Goal: Task Accomplishment & Management: Complete application form

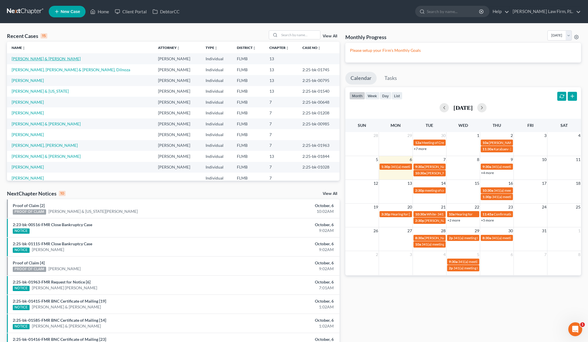
click at [40, 60] on link "[PERSON_NAME] & [PERSON_NAME]" at bounding box center [46, 58] width 69 height 5
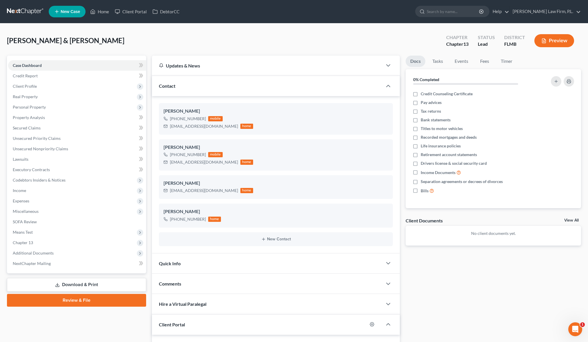
click at [148, 159] on div "Case Dashboard Payments Invoices Payments Payments Credit Report Client Profile" at bounding box center [76, 234] width 145 height 357
click at [558, 43] on button "Preview" at bounding box center [554, 40] width 40 height 13
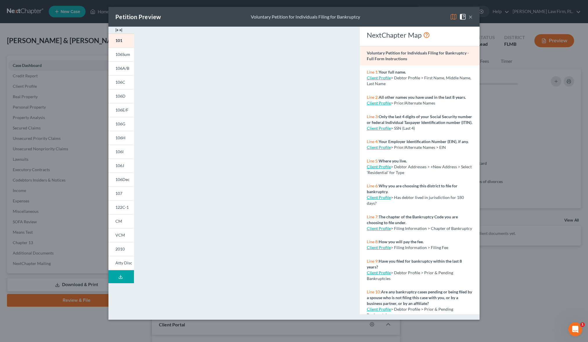
click at [472, 17] on button "×" at bounding box center [471, 16] width 4 height 7
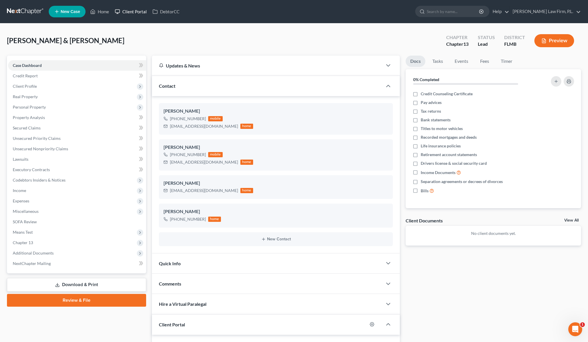
click at [131, 16] on link "Client Portal" at bounding box center [131, 11] width 38 height 10
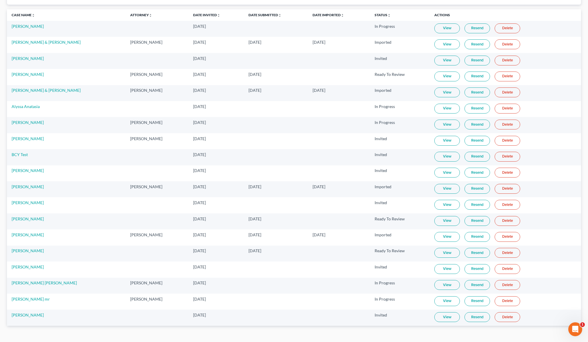
scroll to position [57, 0]
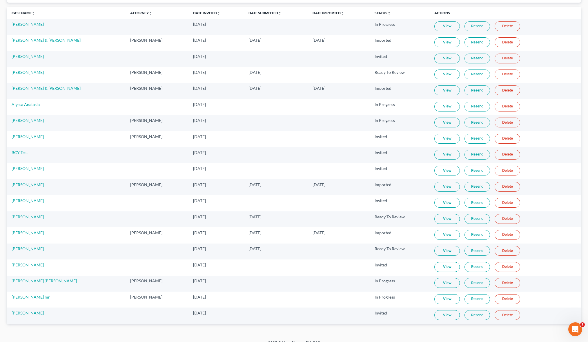
click at [455, 236] on link "View" at bounding box center [447, 235] width 26 height 10
click at [231, 135] on td "[DATE]" at bounding box center [215, 139] width 55 height 16
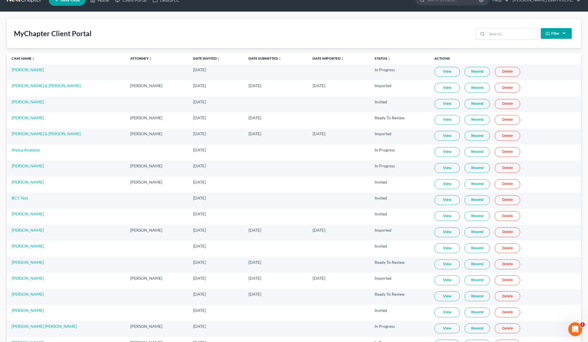
scroll to position [0, 0]
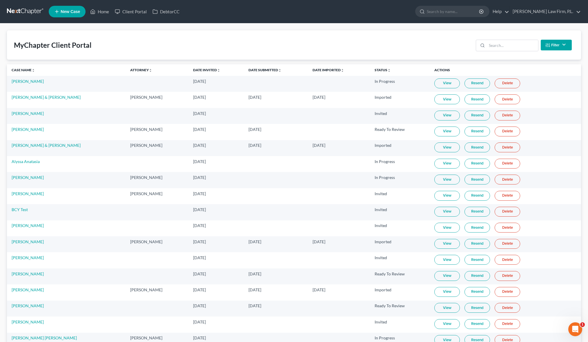
click at [136, 18] on ul "New Case Home Client Portal DebtorCC - No Result - See all results Or Press Ent…" at bounding box center [315, 11] width 532 height 15
click at [138, 13] on link "Client Portal" at bounding box center [131, 11] width 38 height 10
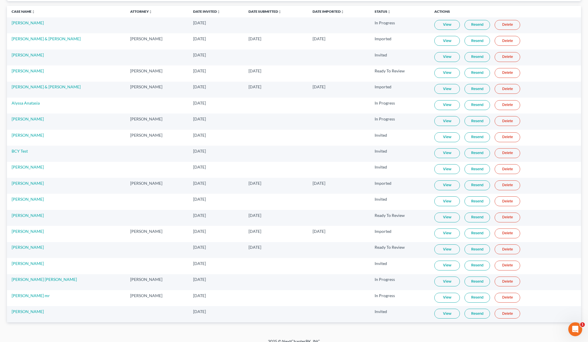
scroll to position [66, 0]
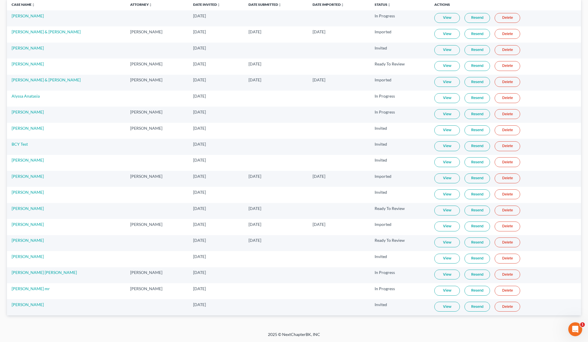
click at [445, 210] on link "View" at bounding box center [447, 211] width 26 height 10
click at [67, 235] on td "[PERSON_NAME]" at bounding box center [66, 227] width 119 height 16
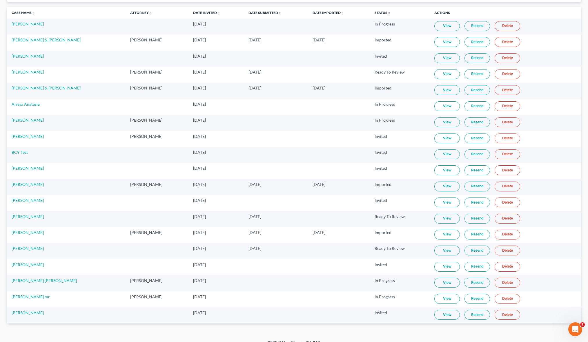
scroll to position [59, 0]
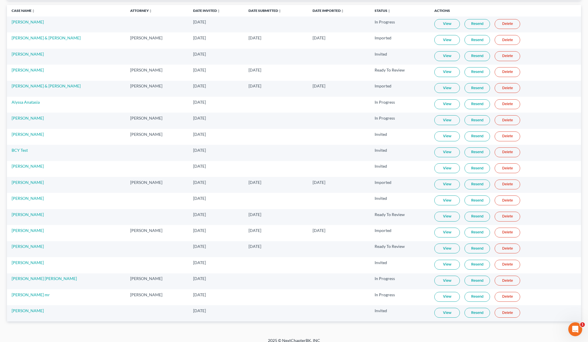
click at [23, 218] on td "[PERSON_NAME]" at bounding box center [66, 217] width 119 height 16
click at [23, 214] on link "[PERSON_NAME]" at bounding box center [28, 214] width 32 height 5
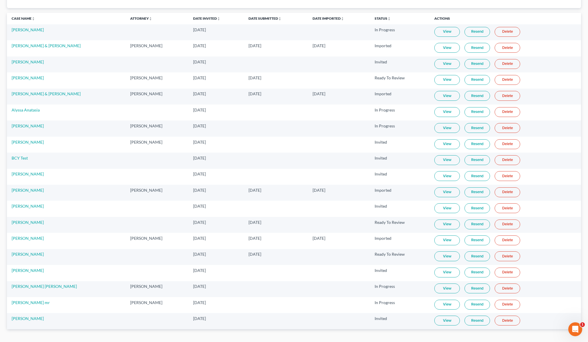
scroll to position [62, 0]
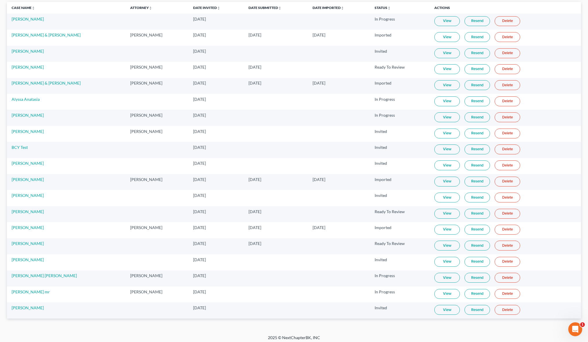
click at [451, 216] on link "View" at bounding box center [447, 214] width 26 height 10
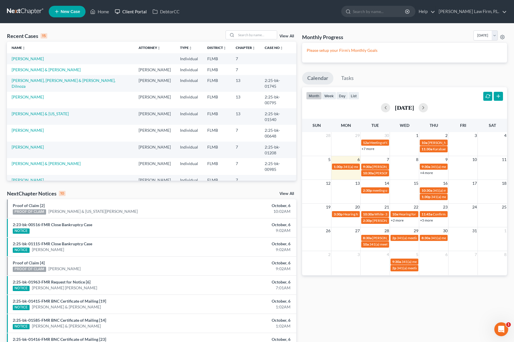
click at [131, 16] on link "Client Portal" at bounding box center [131, 11] width 38 height 10
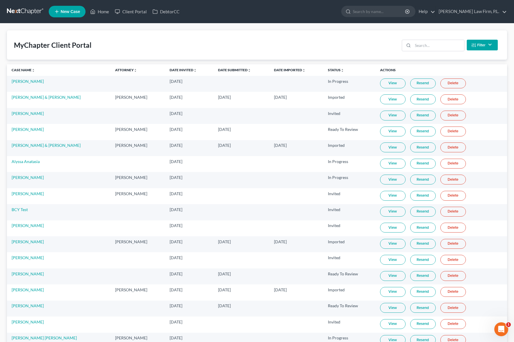
click at [162, 55] on div "MyChapter Client Portal Filter Status Filter... Invited In Progress Ready To Re…" at bounding box center [257, 44] width 500 height 29
click at [59, 14] on link "New Case" at bounding box center [67, 12] width 37 height 12
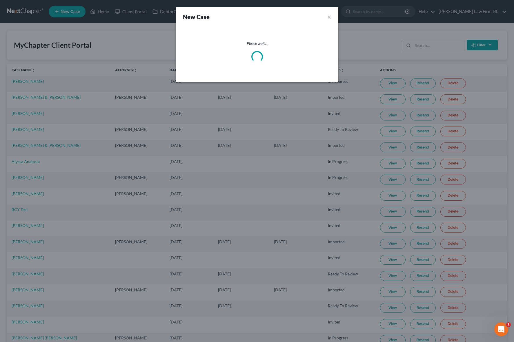
select select "15"
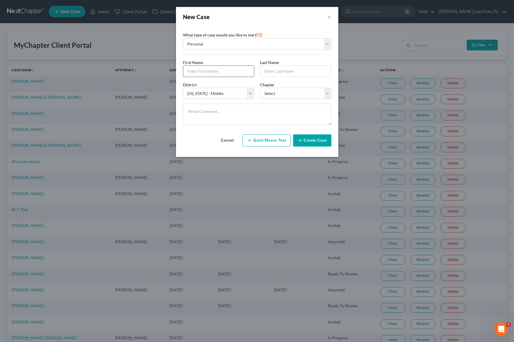
click at [212, 72] on input "text" at bounding box center [218, 71] width 71 height 11
type input "Cory"
type input "Jones"
click at [286, 95] on select "Select 7 11 12 13" at bounding box center [295, 94] width 71 height 12
select select "0"
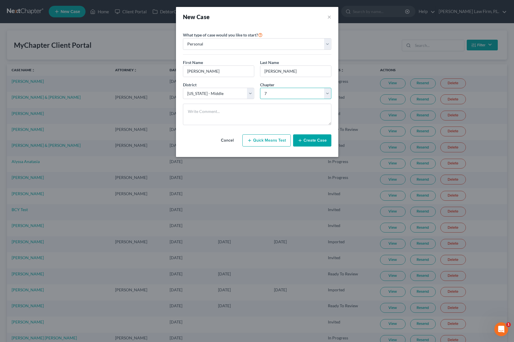
click at [260, 88] on select "Select 7 11 12 13" at bounding box center [295, 94] width 71 height 12
click at [269, 107] on textarea at bounding box center [257, 114] width 148 height 21
click at [313, 144] on button "Create Case" at bounding box center [312, 141] width 38 height 12
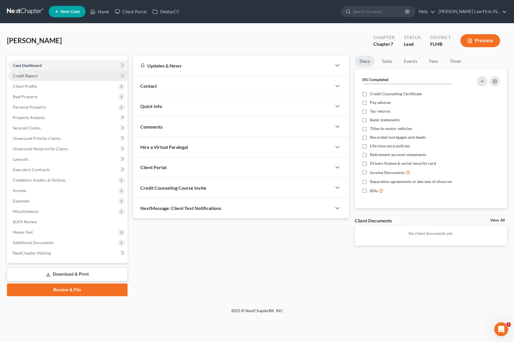
click at [37, 81] on link "Credit Report" at bounding box center [67, 76] width 119 height 10
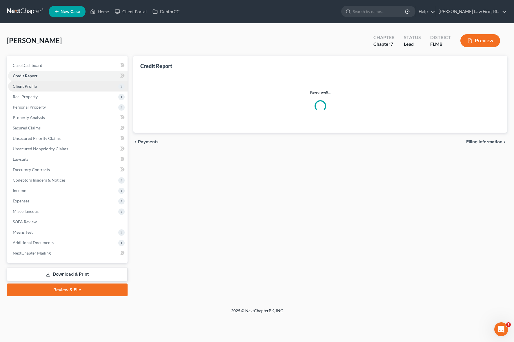
click at [36, 87] on span "Client Profile" at bounding box center [25, 86] width 24 height 5
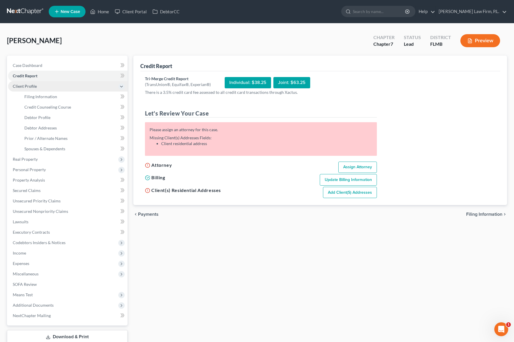
click at [24, 83] on span "Client Profile" at bounding box center [67, 86] width 119 height 10
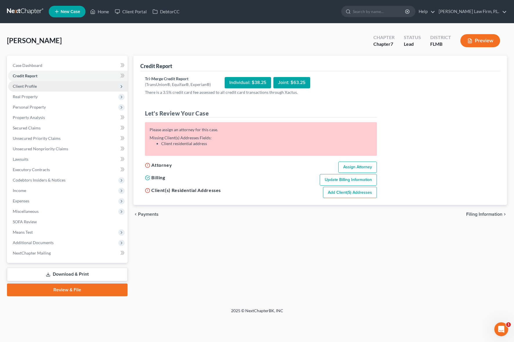
click at [45, 90] on span "Client Profile" at bounding box center [67, 86] width 119 height 10
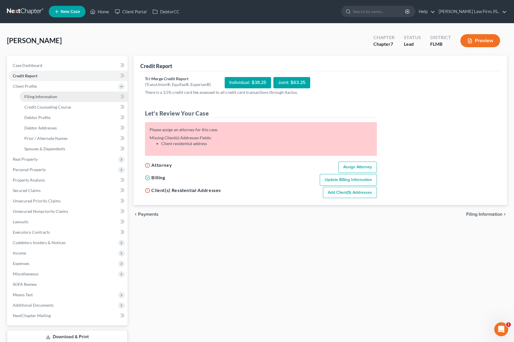
click at [36, 101] on link "Filing Information" at bounding box center [74, 97] width 108 height 10
select select "1"
select select "0"
select select "15"
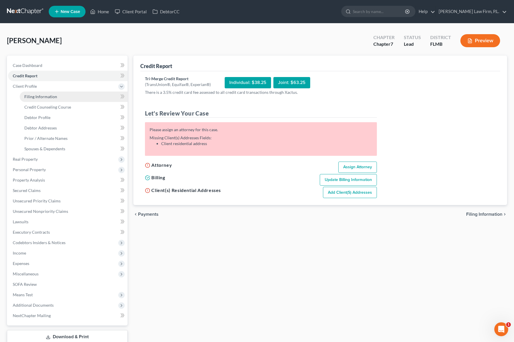
select select "9"
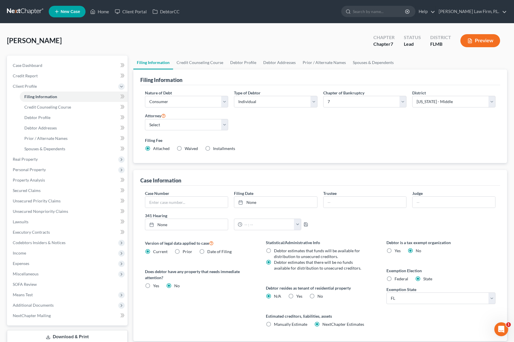
click at [334, 120] on div "Nature of Debt Select Business Consumer Other Nature of Business Select Clearin…" at bounding box center [320, 123] width 356 height 67
click at [184, 122] on select "Select Jonathan Bierfeld - FLMB Steven Martin - null" at bounding box center [186, 125] width 83 height 12
click at [145, 119] on select "Select Jonathan Bierfeld - FLMB Steven Martin - null" at bounding box center [186, 125] width 83 height 12
click at [183, 127] on select "Select Jonathan Bierfeld - FLMB Steven Martin - null" at bounding box center [186, 125] width 83 height 12
select select "0"
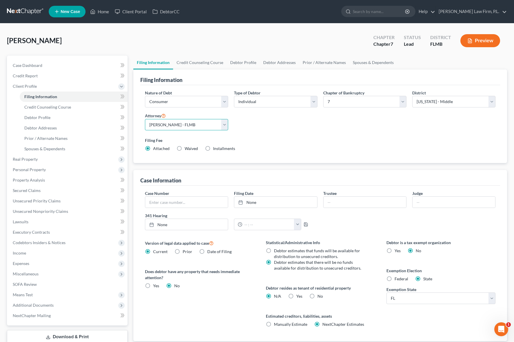
click at [145, 119] on select "Select Jonathan Bierfeld - FLMB Steven Martin - null" at bounding box center [186, 125] width 83 height 12
click at [265, 144] on div "Filing Fee Attached Waived Waived Installments Installments" at bounding box center [320, 144] width 351 height 14
click at [195, 68] on link "Credit Counseling Course" at bounding box center [200, 63] width 54 height 14
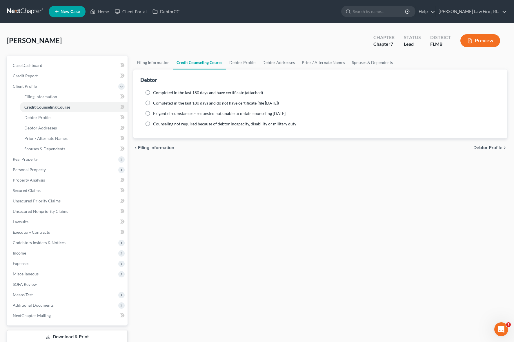
click at [153, 93] on label "Completed in the last 180 days and have certificate (attached)" at bounding box center [208, 93] width 110 height 6
click at [155, 93] on input "Completed in the last 180 days and have certificate (attached)" at bounding box center [157, 92] width 4 height 4
radio input "true"
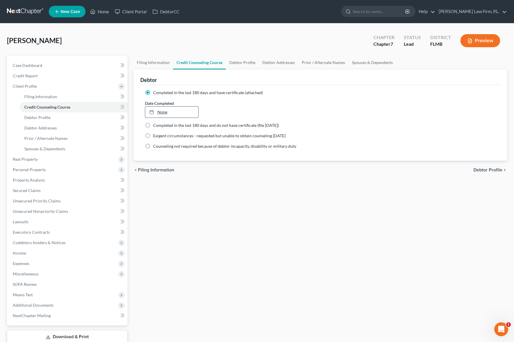
type input "10/6/2025"
click at [156, 112] on div at bounding box center [153, 112] width 8 height 5
click at [242, 191] on div "Filing Information Credit Counseling Course Debtor Profile Debtor Addresses Pri…" at bounding box center [320, 208] width 380 height 304
click at [240, 64] on link "Debtor Profile" at bounding box center [242, 63] width 33 height 14
select select "0"
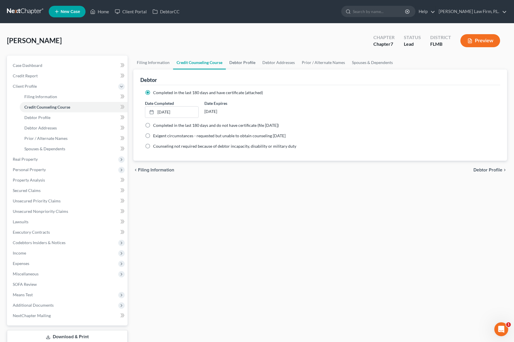
select select "0"
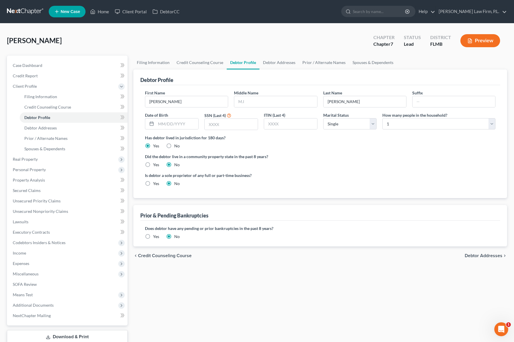
click at [156, 41] on div "Jones, Cory Upgraded Chapter Chapter 7 Status Lead District FLMB Preview" at bounding box center [257, 42] width 500 height 25
click at [128, 73] on div "Case Dashboard Payments Invoices Payments Payments Credit Report Client Profile" at bounding box center [67, 208] width 126 height 304
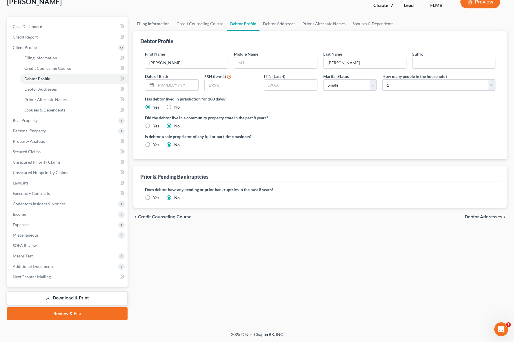
click at [129, 105] on div "Case Dashboard Payments Invoices Payments Payments Credit Report Client Profile" at bounding box center [67, 169] width 126 height 304
click at [136, 241] on div "Filing Information Credit Counseling Course Debtor Profile Debtor Addresses Pri…" at bounding box center [320, 169] width 380 height 304
click at [193, 287] on div "Filing Information Credit Counseling Course Debtor Profile Debtor Addresses Pri…" at bounding box center [320, 169] width 380 height 304
click at [130, 106] on div "Case Dashboard Payments Invoices Payments Payments Credit Report Client Profile" at bounding box center [67, 169] width 126 height 304
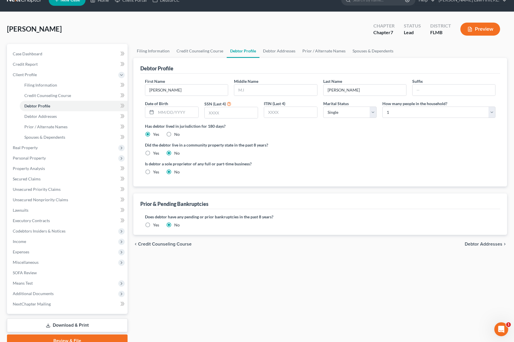
scroll to position [0, 0]
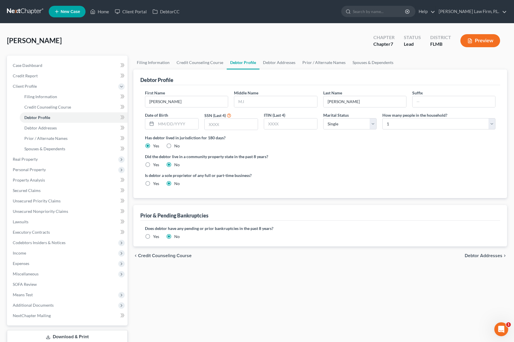
click at [236, 287] on div "Filing Information Credit Counseling Course Debtor Profile Debtor Addresses Pri…" at bounding box center [320, 208] width 380 height 304
click at [133, 248] on div "Filing Information Credit Counseling Course Debtor Profile Debtor Addresses Pri…" at bounding box center [320, 208] width 380 height 304
click at [131, 168] on div "Filing Information Credit Counseling Course Debtor Profile Debtor Addresses Pri…" at bounding box center [320, 208] width 380 height 304
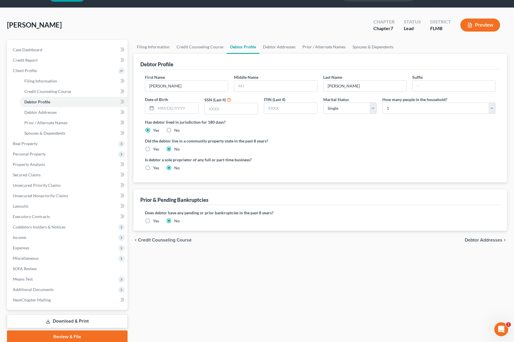
scroll to position [39, 0]
